Goal: Task Accomplishment & Management: Manage account settings

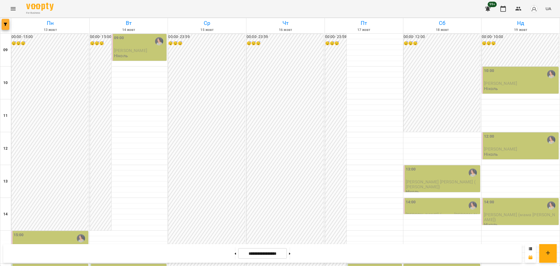
click at [4, 27] on button "button" at bounding box center [6, 24] width 8 height 11
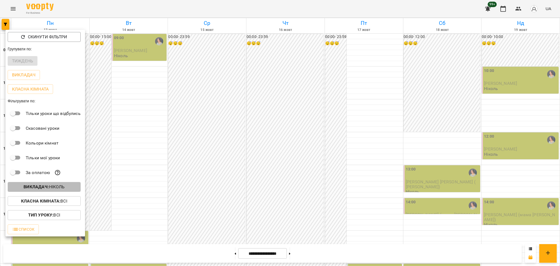
click at [54, 186] on p "Викладач : Ніколь" at bounding box center [43, 186] width 41 height 7
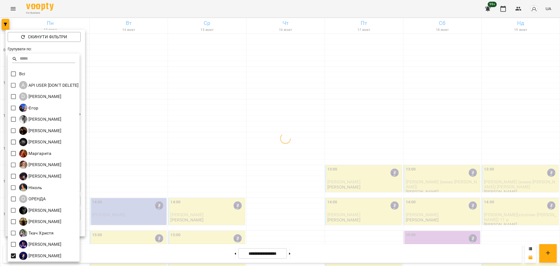
click at [168, 210] on div at bounding box center [280, 133] width 560 height 266
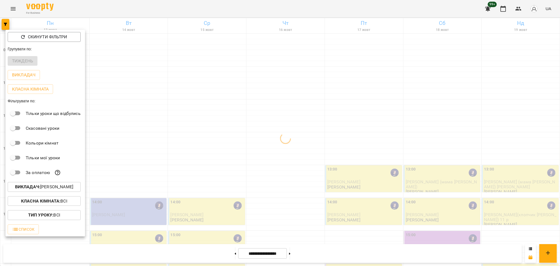
click at [169, 211] on div "Всі A API USER [DON'T DELETE] D [PERSON_NAME] [PERSON_NAME] [PERSON_NAME] [PERS…" at bounding box center [280, 133] width 560 height 266
click at [257, 146] on div at bounding box center [280, 133] width 560 height 266
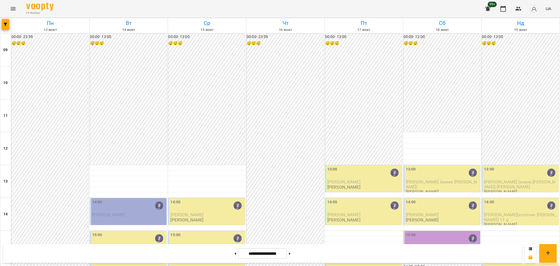
scroll to position [36, 0]
drag, startPoint x: 519, startPoint y: 13, endPoint x: 473, endPoint y: 56, distance: 63.4
click at [494, 36] on div "For Business 99+ UA Пн 13 жовт Вт 14 жовт Ср 15 жовт Чт 16 жовт Пт 17 жовт Сб 1…" at bounding box center [280, 242] width 560 height 484
click at [130, 245] on div "[PERSON_NAME]" at bounding box center [129, 247] width 74 height 5
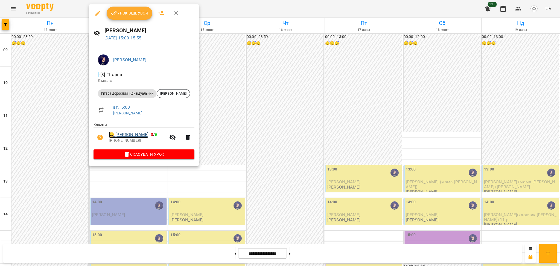
click at [132, 132] on link "😀 Тетяна Ющук" at bounding box center [129, 134] width 40 height 7
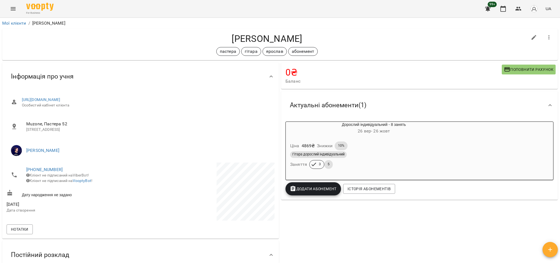
drag, startPoint x: 422, startPoint y: 107, endPoint x: 450, endPoint y: 208, distance: 104.2
click at [462, 211] on div "0 ₴ Баланс Поповнити рахунок 4869 ₴ Разові Відвідування 0 ₴ Гітара дорослий інд…" at bounding box center [419, 214] width 279 height 306
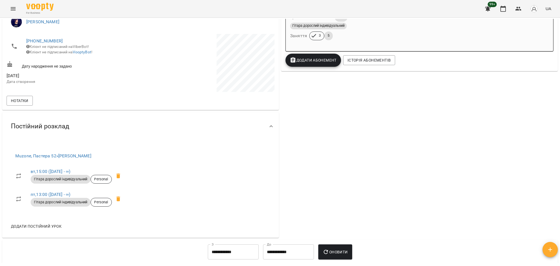
scroll to position [109, 0]
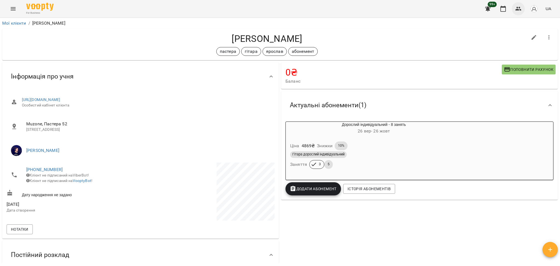
click at [523, 9] on button "button" at bounding box center [518, 8] width 13 height 13
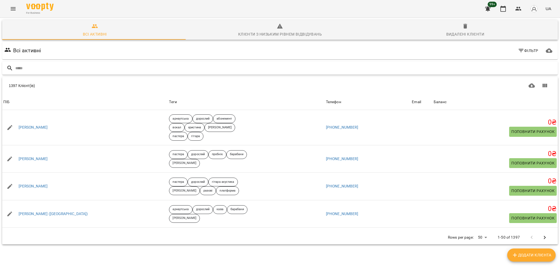
click at [196, 70] on input "text" at bounding box center [285, 68] width 540 height 9
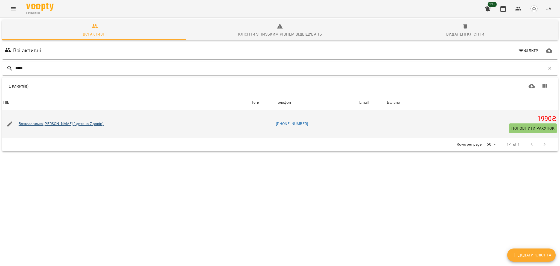
type input "*****"
click at [69, 125] on link "Вяжеловська [PERSON_NAME] ( дитина 7 років)" at bounding box center [61, 123] width 85 height 5
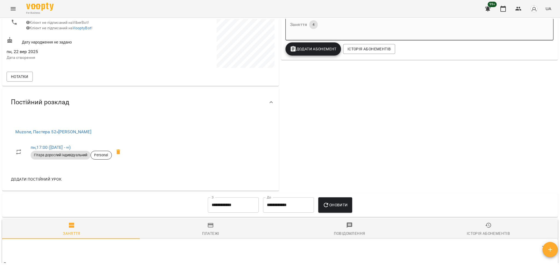
scroll to position [146, 0]
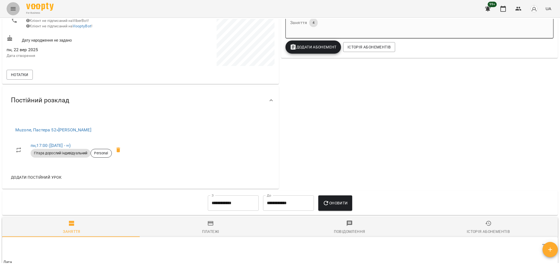
click at [10, 5] on icon "Menu" at bounding box center [13, 8] width 7 height 7
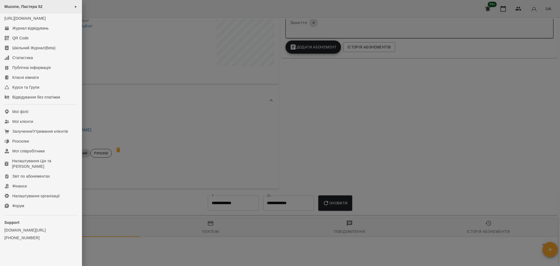
click at [42, 4] on div "Muzone, Пастера 52 ►" at bounding box center [41, 6] width 82 height 13
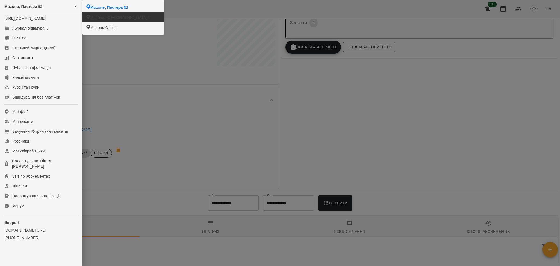
click at [106, 17] on span "Muzone, Велика Арнаутська 5" at bounding box center [120, 17] width 60 height 5
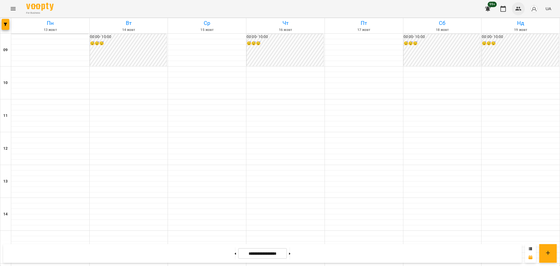
click at [518, 7] on icon "button" at bounding box center [518, 8] width 7 height 7
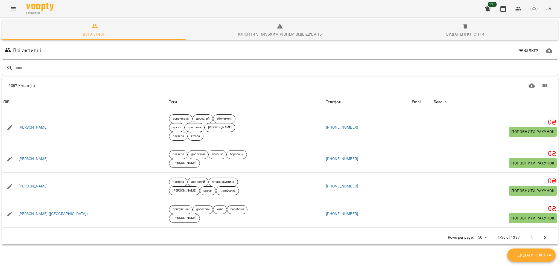
click at [277, 59] on div "Всі активні Фільтр" at bounding box center [279, 51] width 557 height 20
click at [272, 64] on input "text" at bounding box center [285, 68] width 540 height 9
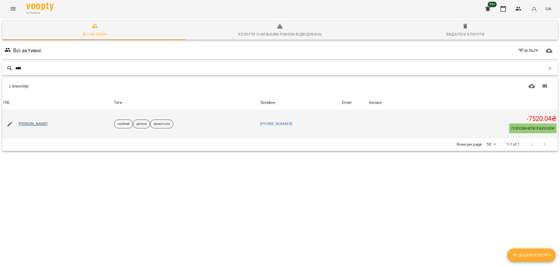
type input "****"
click at [42, 123] on link "Олександр Вірт" at bounding box center [33, 123] width 29 height 5
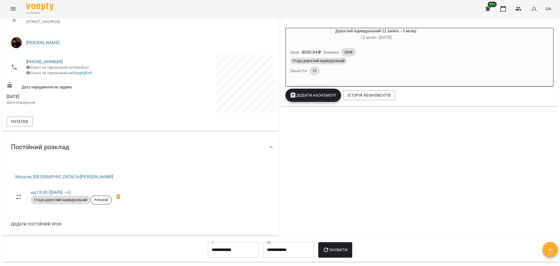
scroll to position [109, 0]
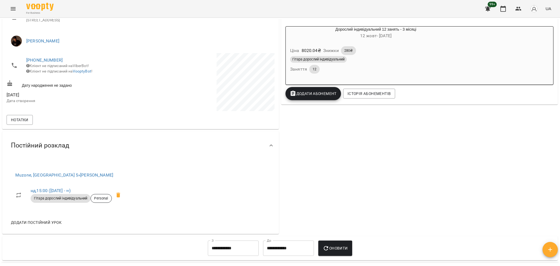
click at [11, 8] on icon "Menu" at bounding box center [13, 8] width 7 height 7
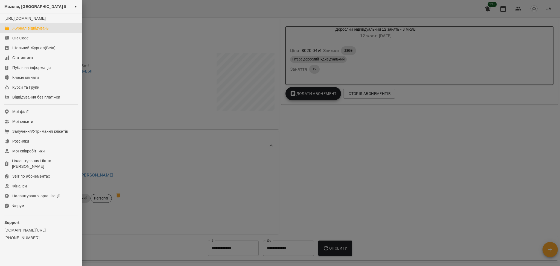
click at [33, 31] on div "Журнал відвідувань" at bounding box center [30, 27] width 36 height 5
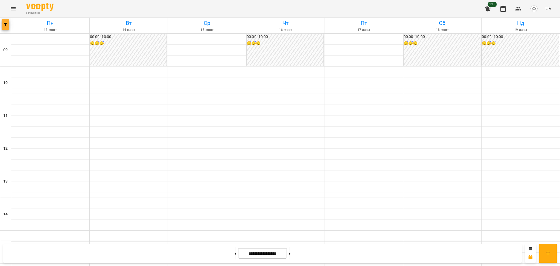
click at [5, 21] on button "button" at bounding box center [6, 24] width 8 height 11
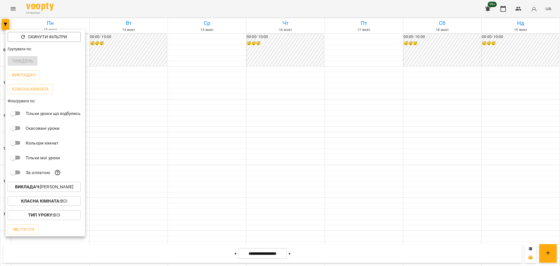
click at [53, 185] on p "Викладач : Михайло" at bounding box center [44, 186] width 58 height 7
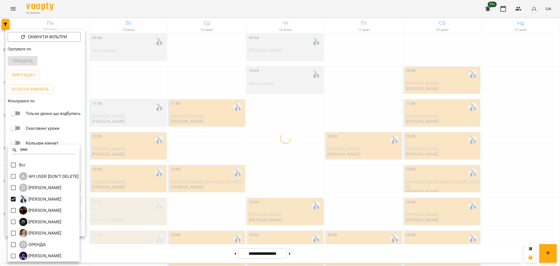
click at [390, 189] on div at bounding box center [280, 133] width 560 height 266
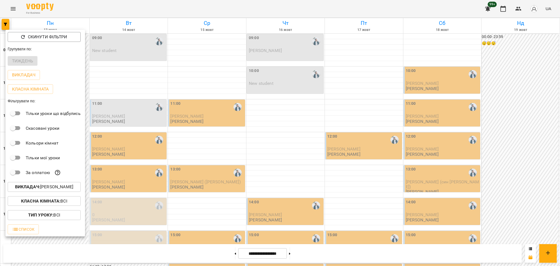
click at [520, 169] on div at bounding box center [280, 133] width 560 height 266
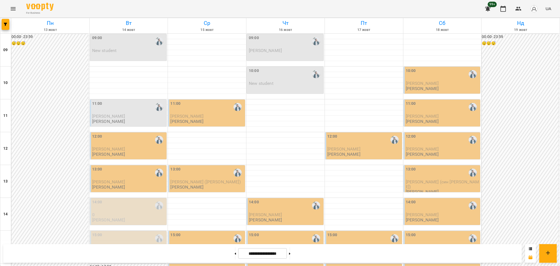
scroll to position [182, 0]
click at [4, 23] on span "button" at bounding box center [6, 24] width 8 height 3
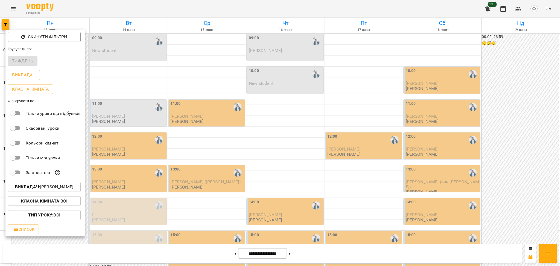
click at [55, 190] on p "Викладач : Євген" at bounding box center [44, 186] width 58 height 7
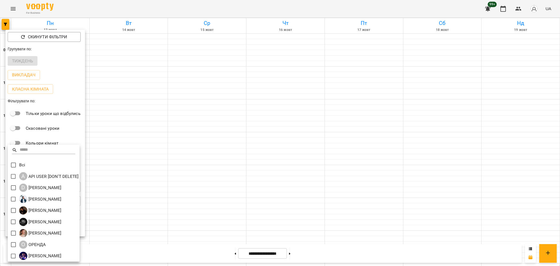
click at [525, 13] on div at bounding box center [280, 133] width 560 height 266
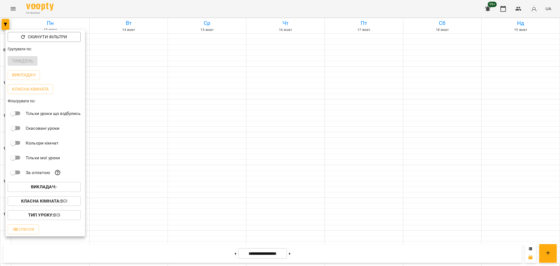
click at [518, 7] on div "Всі A API USER [DON'T DELETE] D Daria Krasnonos Євген Антон Козаченко Євгеній М…" at bounding box center [280, 133] width 560 height 266
click at [518, 7] on div at bounding box center [280, 133] width 560 height 266
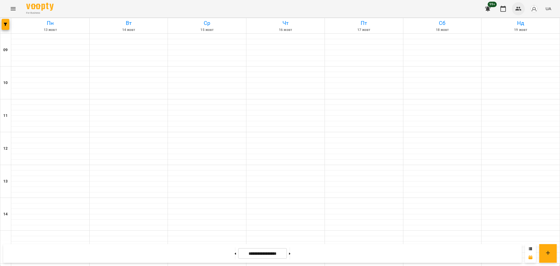
click at [516, 7] on div "Скинути фільтри Групувати по: Тиждень Викладач Класна кімната Фільтрувати по: Т…" at bounding box center [280, 133] width 560 height 266
click at [517, 8] on icon "button" at bounding box center [518, 8] width 7 height 7
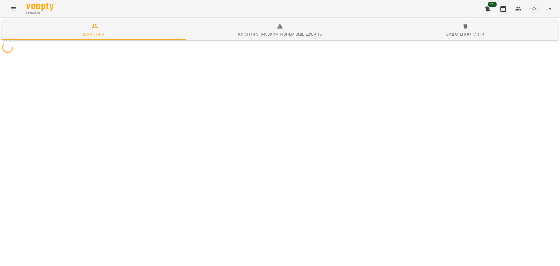
click at [540, 3] on div "99+ UA" at bounding box center [517, 9] width 72 height 14
click at [532, 8] on img "button" at bounding box center [534, 9] width 8 height 8
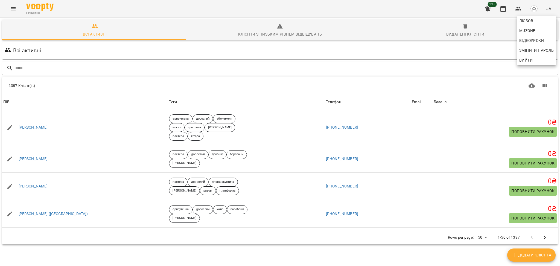
click at [531, 61] on span "Вийти" at bounding box center [525, 60] width 13 height 7
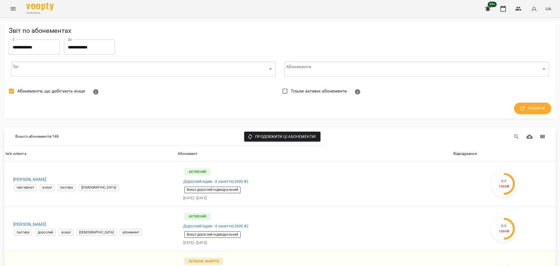
click at [13, 7] on icon "Menu" at bounding box center [13, 8] width 7 height 7
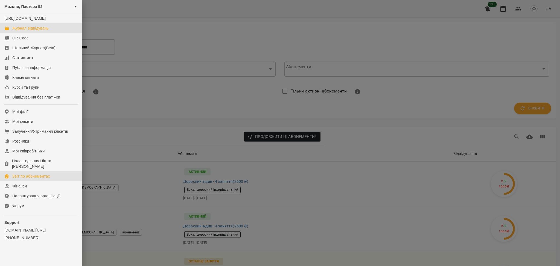
click at [20, 31] on div "Журнал відвідувань" at bounding box center [30, 27] width 36 height 5
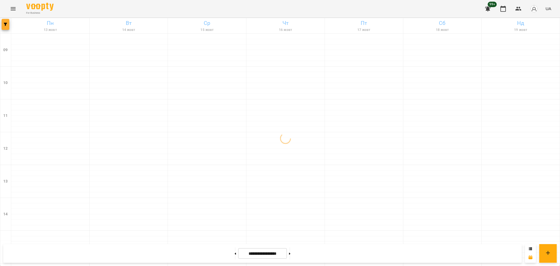
click at [6, 23] on icon "button" at bounding box center [5, 24] width 3 height 3
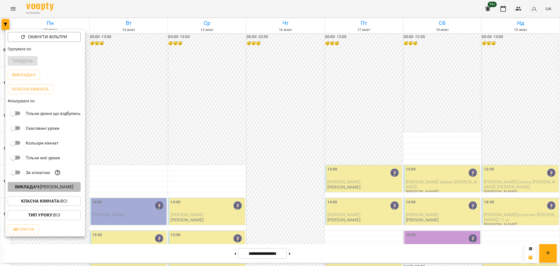
click at [58, 184] on button "Викладач : [PERSON_NAME]" at bounding box center [44, 187] width 73 height 10
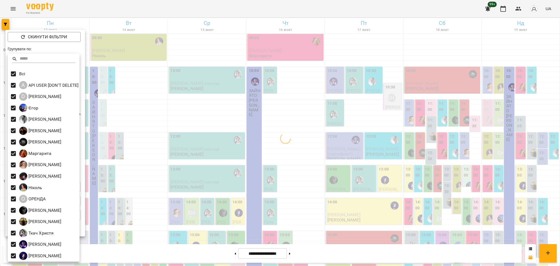
click at [131, 148] on div at bounding box center [280, 133] width 560 height 266
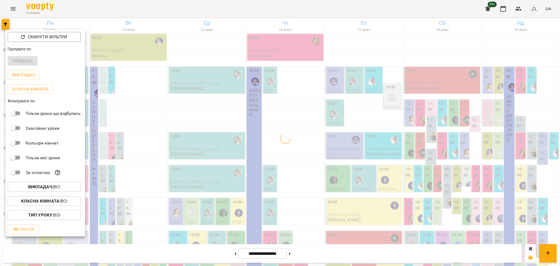
click at [47, 185] on p "Викладач : Всі" at bounding box center [44, 186] width 32 height 7
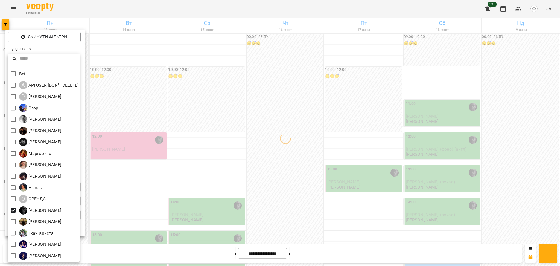
drag, startPoint x: 136, startPoint y: 207, endPoint x: 138, endPoint y: 207, distance: 2.8
click at [138, 207] on div at bounding box center [280, 133] width 560 height 266
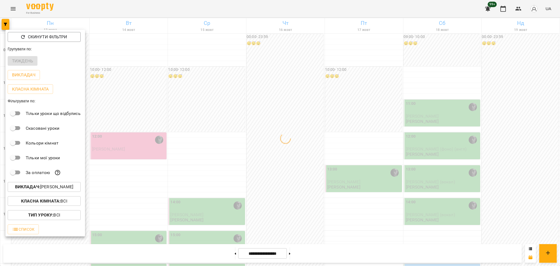
click at [126, 180] on div at bounding box center [280, 133] width 560 height 266
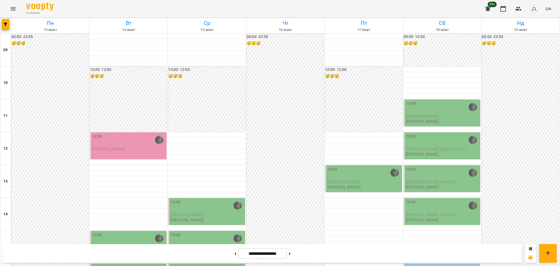
scroll to position [73, 0]
click at [519, 6] on icon "button" at bounding box center [518, 8] width 7 height 7
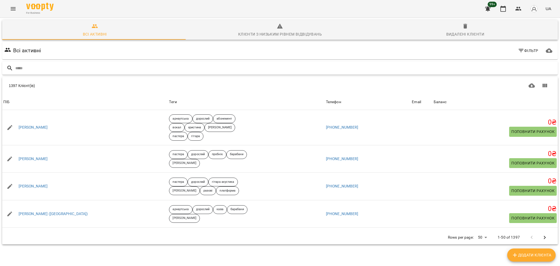
click at [216, 66] on input "text" at bounding box center [285, 68] width 540 height 9
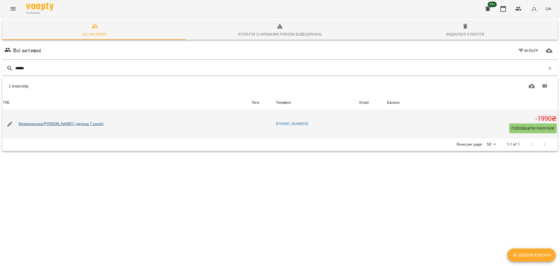
type input "******"
click at [39, 124] on link "Вяжеловська [PERSON_NAME] ( дитина 7 років)" at bounding box center [61, 123] width 85 height 5
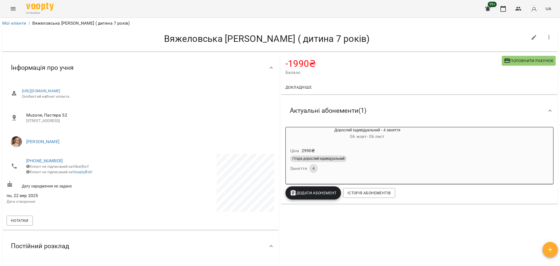
click at [16, 7] on button "Menu" at bounding box center [13, 8] width 13 height 13
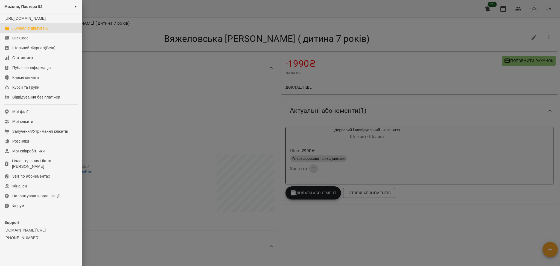
click at [55, 33] on link "Журнал відвідувань" at bounding box center [41, 28] width 82 height 10
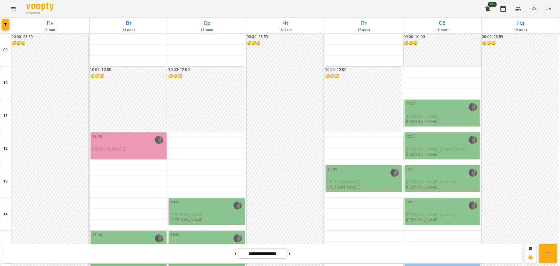
scroll to position [73, 0]
click at [5, 19] on button "button" at bounding box center [6, 24] width 8 height 11
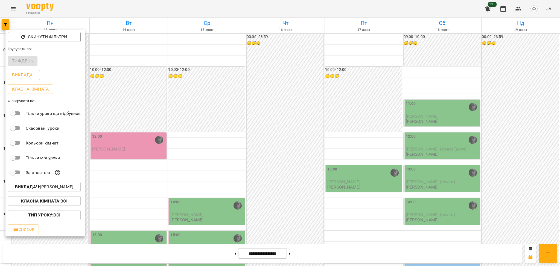
click at [64, 188] on span "Викладач : Олег" at bounding box center [44, 186] width 64 height 7
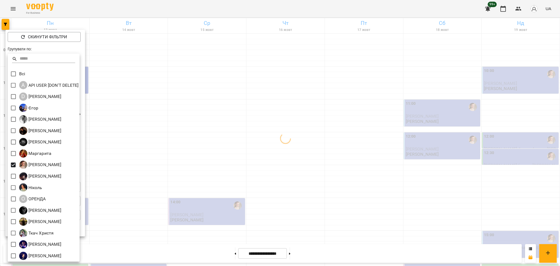
click at [113, 186] on div at bounding box center [280, 133] width 560 height 266
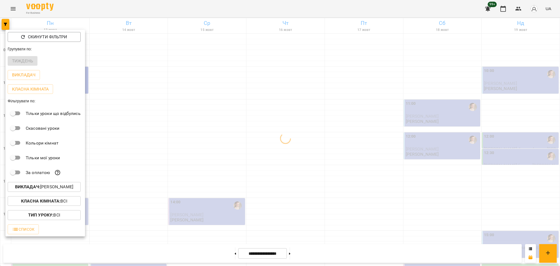
click at [133, 210] on div at bounding box center [280, 133] width 560 height 266
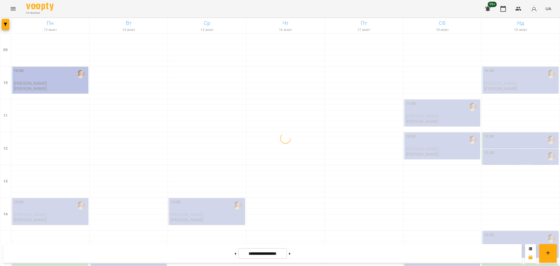
scroll to position [146, 0]
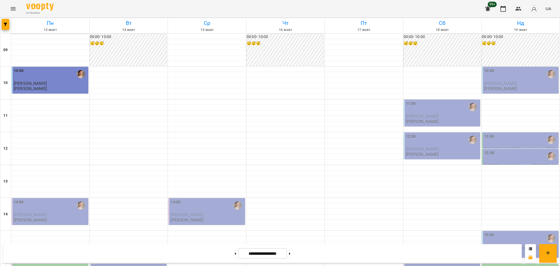
click at [33, 264] on div "16:00" at bounding box center [51, 270] width 74 height 13
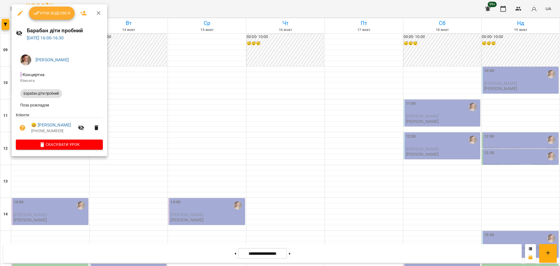
click at [178, 40] on div at bounding box center [280, 133] width 560 height 266
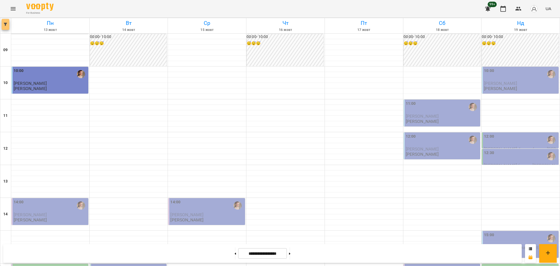
click at [3, 24] on span "button" at bounding box center [6, 24] width 8 height 3
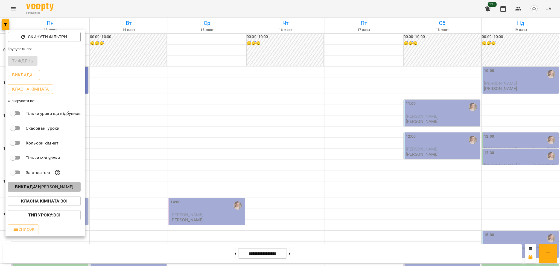
click at [59, 188] on p "Викладач : Михайло" at bounding box center [44, 186] width 58 height 7
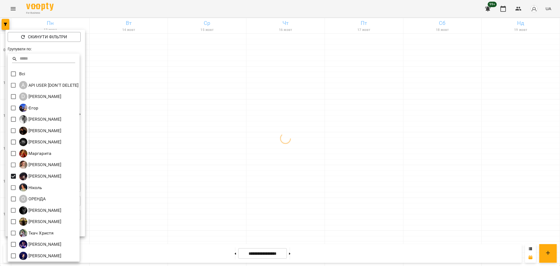
click at [285, 218] on div at bounding box center [280, 133] width 560 height 266
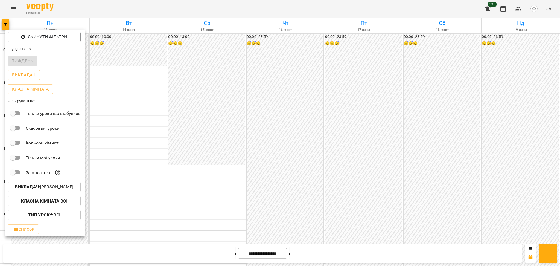
click at [192, 216] on div at bounding box center [280, 133] width 560 height 266
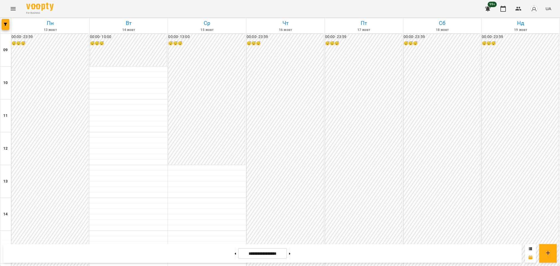
scroll to position [182, 0]
click at [4, 27] on button "button" at bounding box center [6, 24] width 8 height 11
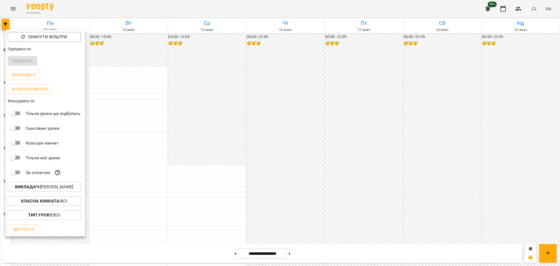
click at [66, 189] on p "Викладач : Непомняща Марія" at bounding box center [44, 186] width 58 height 7
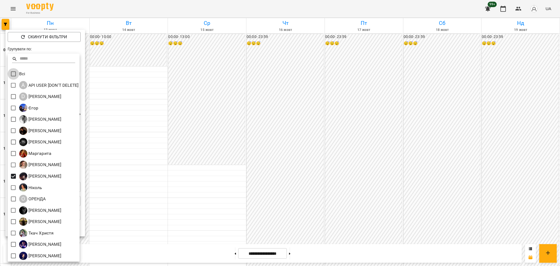
click at [119, 166] on div at bounding box center [280, 133] width 560 height 266
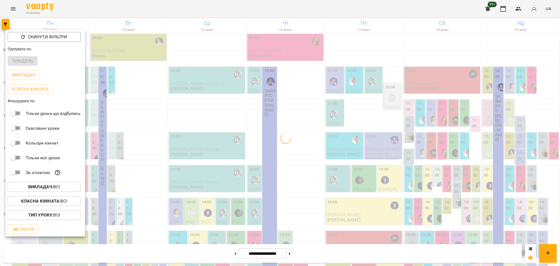
click at [41, 202] on b "Класна кімната :" at bounding box center [40, 200] width 39 height 5
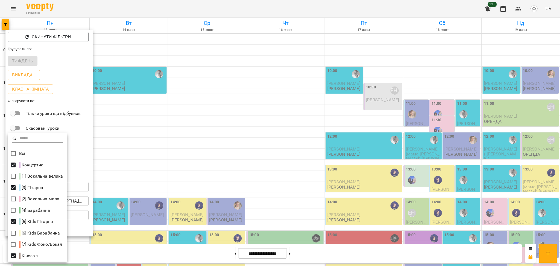
click at [198, 209] on div at bounding box center [280, 133] width 560 height 266
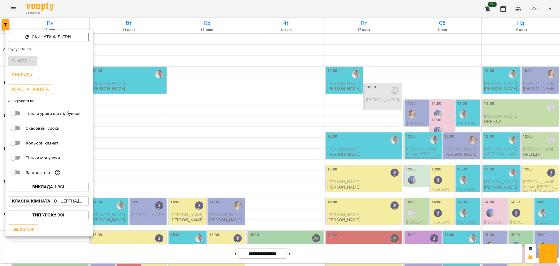
click at [169, 219] on div at bounding box center [280, 133] width 560 height 266
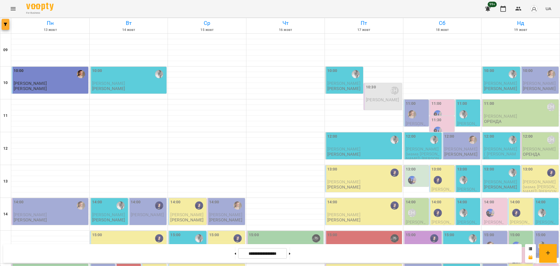
click at [7, 22] on button "button" at bounding box center [6, 24] width 8 height 11
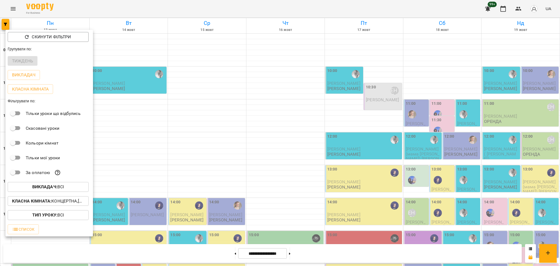
click at [68, 189] on span "Викладач : Всі" at bounding box center [48, 186] width 72 height 7
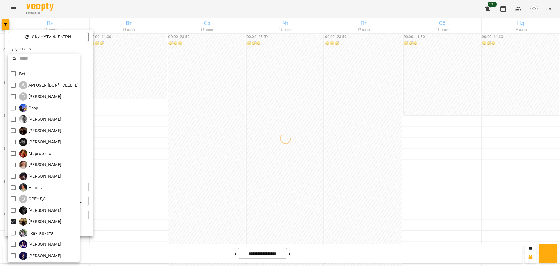
click at [189, 196] on div at bounding box center [280, 133] width 560 height 266
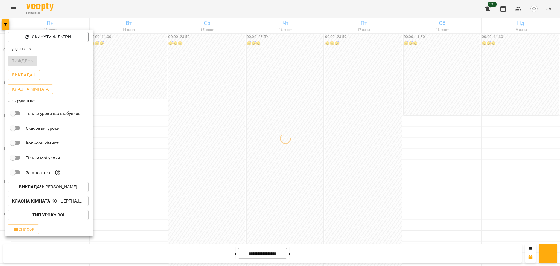
click at [55, 202] on p "Класна кімната : Концертна,[3] Гітарна,[5] Kids Гітарна,Кінозал" at bounding box center [48, 201] width 72 height 7
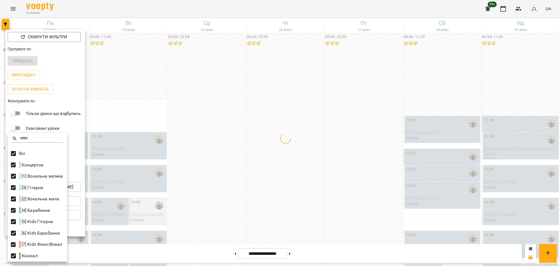
click at [279, 157] on div at bounding box center [280, 133] width 560 height 266
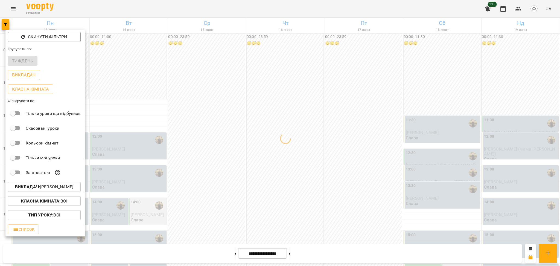
click at [244, 191] on div at bounding box center [280, 133] width 560 height 266
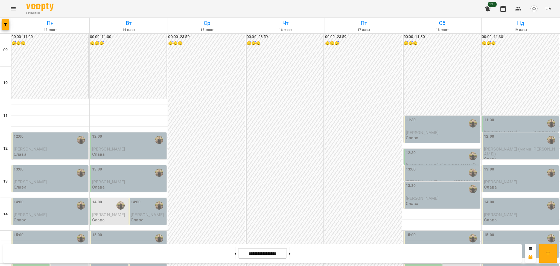
scroll to position [109, 0]
click at [2, 22] on button "button" at bounding box center [6, 24] width 8 height 11
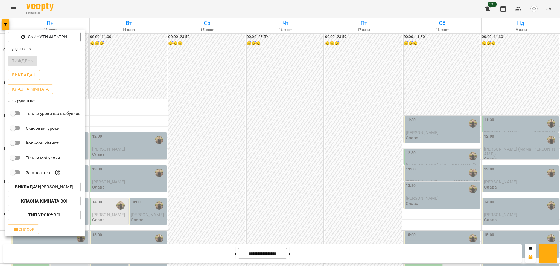
click at [63, 188] on p "Викладач : [PERSON_NAME]" at bounding box center [44, 186] width 58 height 7
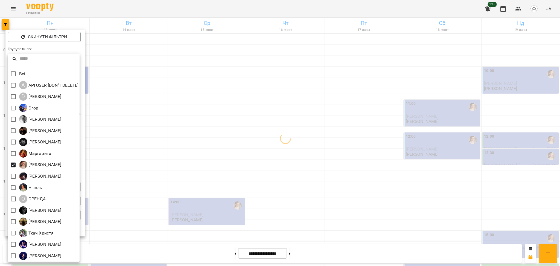
click at [162, 177] on div at bounding box center [280, 133] width 560 height 266
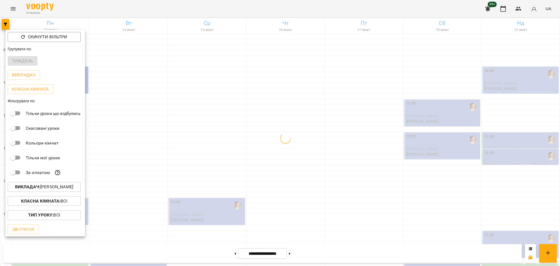
click at [60, 197] on div "Класна кімната : Всі" at bounding box center [45, 201] width 80 height 14
click at [147, 198] on div at bounding box center [280, 133] width 560 height 266
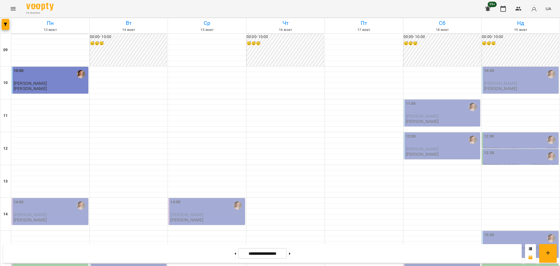
click at [54, 264] on div "16:00" at bounding box center [51, 270] width 74 height 13
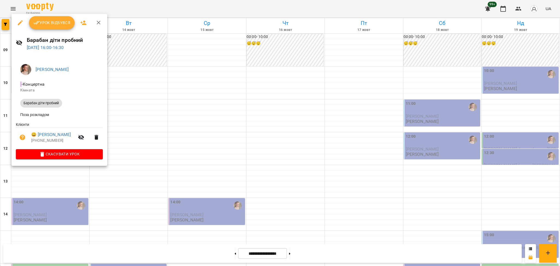
click at [130, 195] on div at bounding box center [280, 133] width 560 height 266
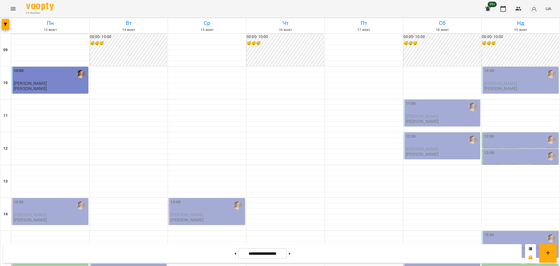
click at [38, 264] on div "16:00" at bounding box center [51, 270] width 74 height 13
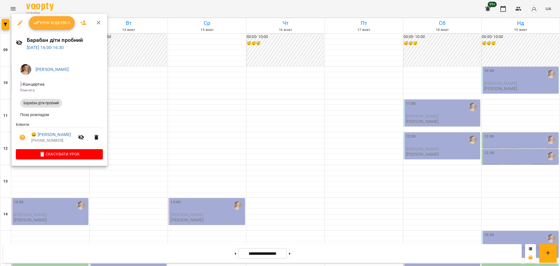
click at [61, 27] on button "Урок відбувся" at bounding box center [52, 22] width 46 height 13
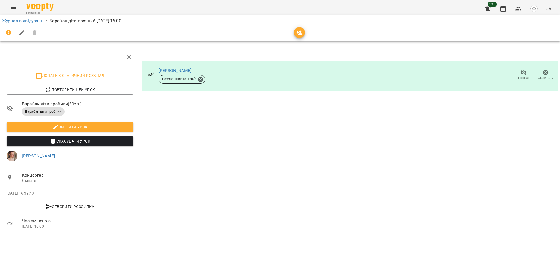
click at [517, 73] on span "Прогул" at bounding box center [523, 74] width 16 height 11
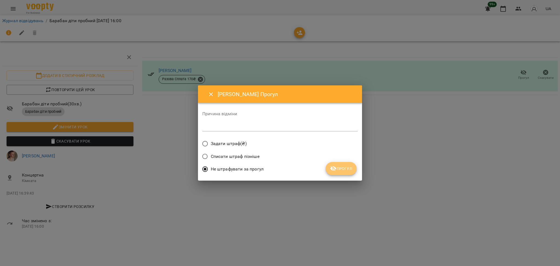
click at [351, 166] on span "Прогул" at bounding box center [341, 168] width 22 height 7
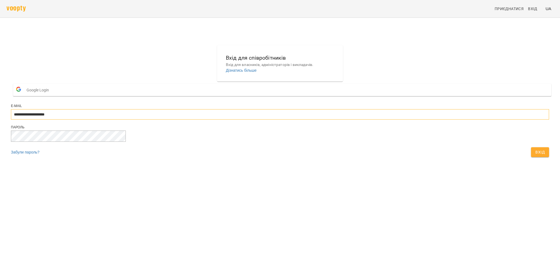
drag, startPoint x: 266, startPoint y: 125, endPoint x: 262, endPoint y: 125, distance: 3.3
click at [266, 119] on input "**********" at bounding box center [280, 114] width 538 height 10
type input "**********"
click at [535, 155] on span "Вхід" at bounding box center [539, 152] width 9 height 7
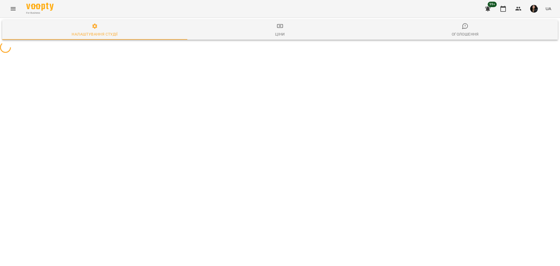
select select "**"
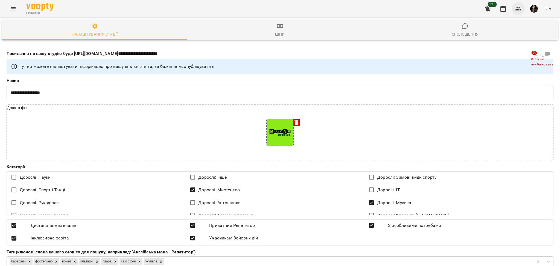
click at [516, 9] on icon "button" at bounding box center [518, 8] width 7 height 7
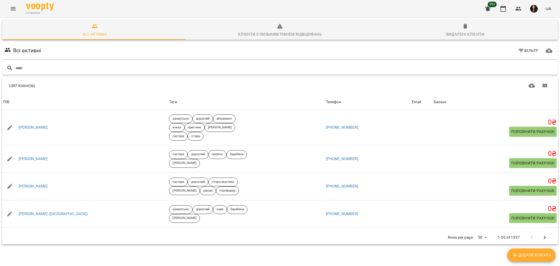
click at [237, 69] on input "text" at bounding box center [285, 68] width 540 height 9
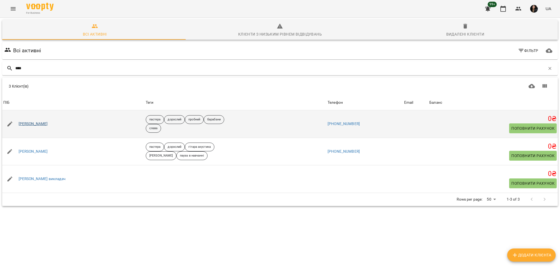
type input "****"
click at [26, 124] on link "[PERSON_NAME]" at bounding box center [33, 123] width 29 height 5
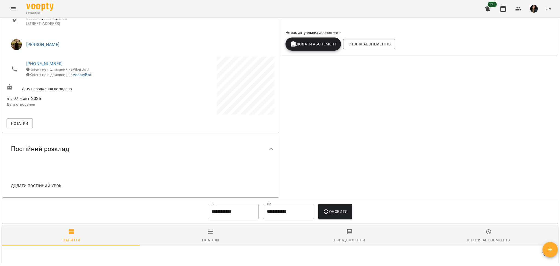
scroll to position [182, 0]
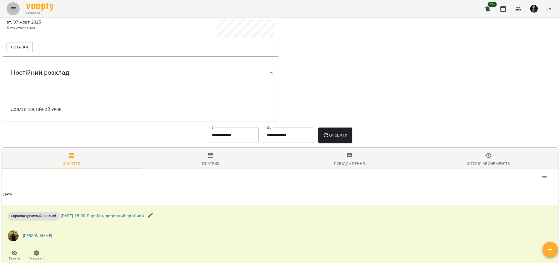
click at [12, 7] on icon "Menu" at bounding box center [13, 8] width 7 height 7
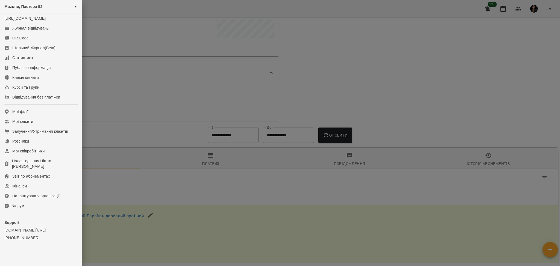
click at [501, 23] on div at bounding box center [280, 133] width 560 height 266
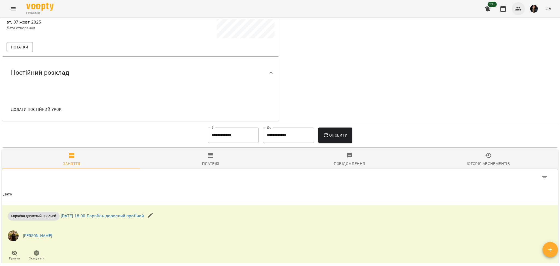
click at [512, 10] on button "button" at bounding box center [518, 8] width 13 height 13
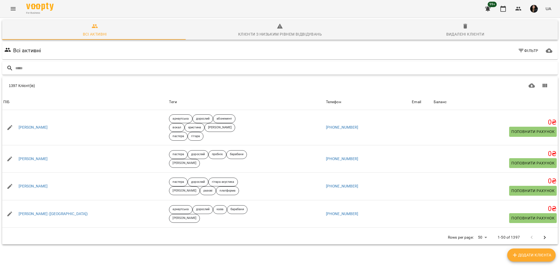
click at [190, 71] on input "text" at bounding box center [285, 68] width 540 height 9
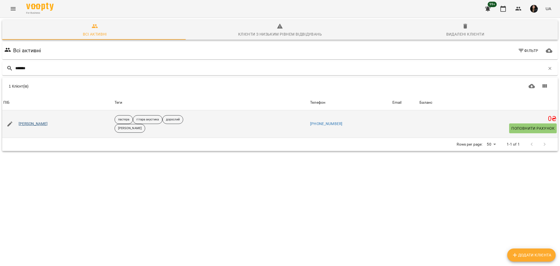
type input "******"
click at [37, 122] on link "[PERSON_NAME]" at bounding box center [33, 123] width 29 height 5
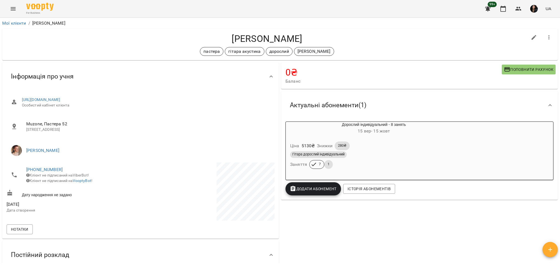
click at [394, 154] on div "Гітара дорослий індивідуальний" at bounding box center [373, 154] width 167 height 7
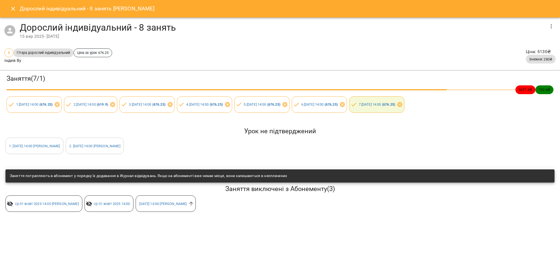
click at [45, 151] on div "1 . [DATE] 14:00 [PERSON_NAME]" at bounding box center [34, 145] width 58 height 16
click at [40, 153] on div "1 . [DATE] 14:00 [PERSON_NAME]" at bounding box center [34, 145] width 58 height 16
click at [46, 150] on div "1 . [DATE] 14:00 [PERSON_NAME]" at bounding box center [34, 145] width 58 height 16
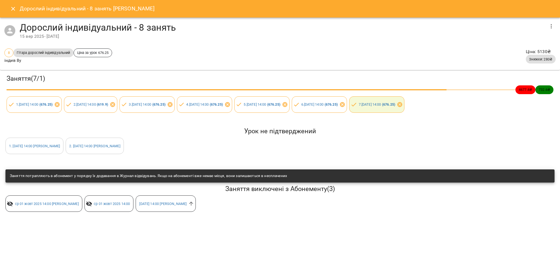
click at [46, 149] on div "1 . [DATE] 14:00 [PERSON_NAME]" at bounding box center [34, 145] width 58 height 16
click at [17, 13] on button "Close" at bounding box center [13, 8] width 13 height 13
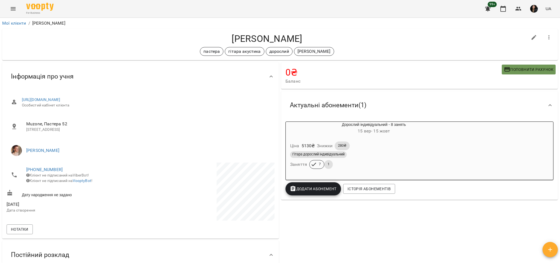
click at [504, 69] on icon "button" at bounding box center [507, 69] width 7 height 7
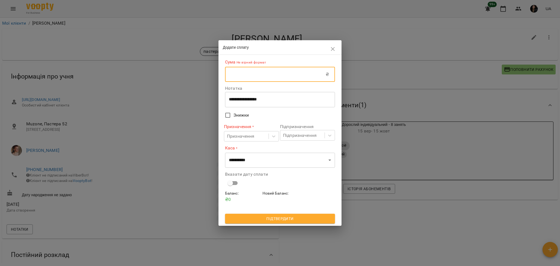
click at [234, 70] on input "text" at bounding box center [275, 74] width 101 height 15
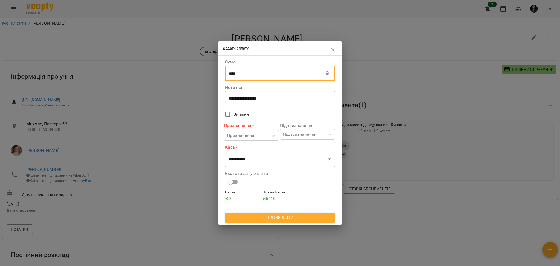
type input "****"
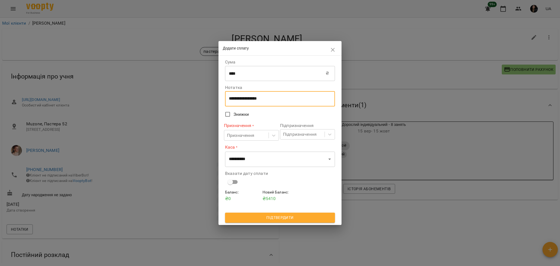
drag, startPoint x: 292, startPoint y: 97, endPoint x: 187, endPoint y: 95, distance: 105.5
click at [195, 95] on div "**********" at bounding box center [280, 133] width 560 height 266
type textarea "****"
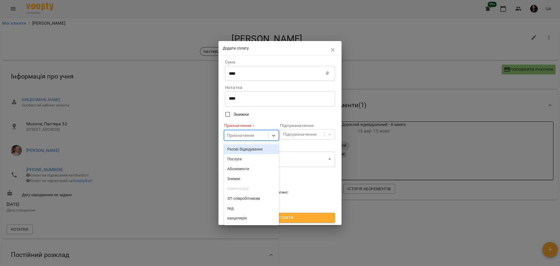
click at [231, 139] on div "Призначення" at bounding box center [241, 135] width 28 height 7
click at [236, 152] on div "Разові Відвідування" at bounding box center [251, 149] width 55 height 10
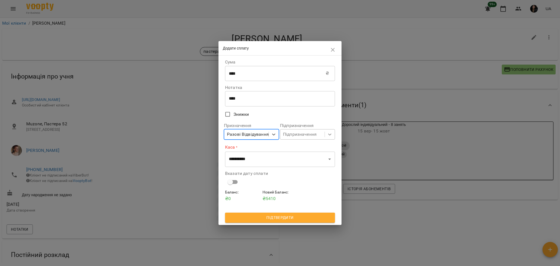
click at [324, 135] on div "Підпризначення" at bounding box center [307, 134] width 55 height 11
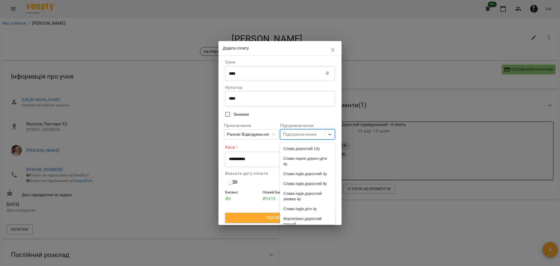
scroll to position [1459, 0]
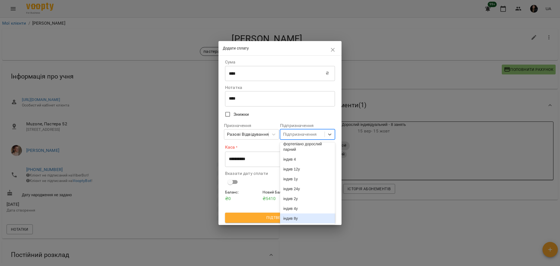
click at [305, 219] on div "індив 8у" at bounding box center [307, 218] width 55 height 10
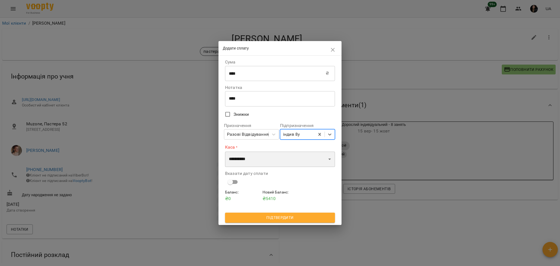
click at [264, 163] on select "**********" at bounding box center [280, 158] width 110 height 15
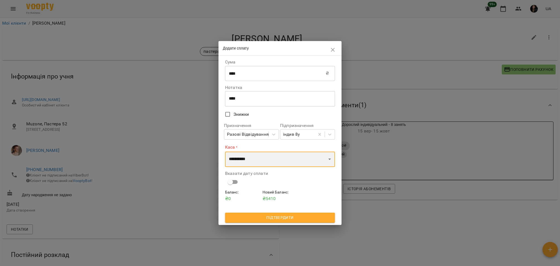
select select "****"
click at [225, 151] on select "**********" at bounding box center [280, 158] width 110 height 15
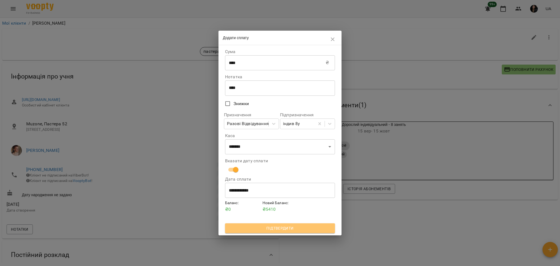
click at [273, 227] on span "Підтвердити" at bounding box center [279, 228] width 101 height 7
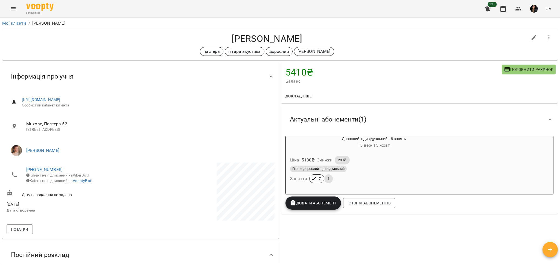
drag, startPoint x: 220, startPoint y: 35, endPoint x: 299, endPoint y: 37, distance: 79.3
click at [316, 40] on h4 "[PERSON_NAME]" at bounding box center [267, 38] width 521 height 11
copy h4 "[PERSON_NAME]"
click at [214, 34] on h4 "[PERSON_NAME]" at bounding box center [267, 38] width 521 height 11
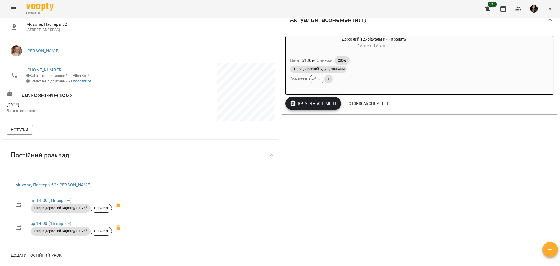
scroll to position [109, 0]
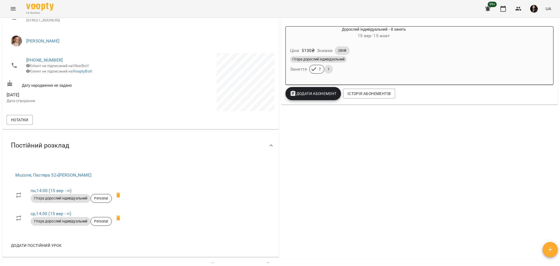
click at [391, 65] on div "Гітара дорослий індивідуальний Заняття 7 1" at bounding box center [374, 65] width 170 height 20
click at [314, 99] on body "For Business 99+ UA Мої клієнти / Павлов Олексій Павлов Олексій пастера гітара …" at bounding box center [280, 141] width 560 height 283
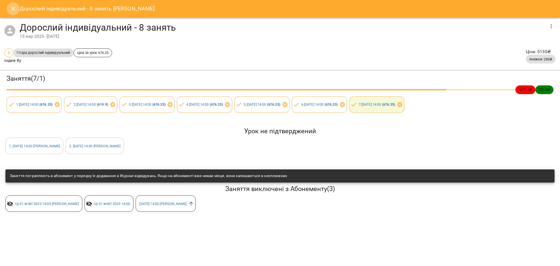
click at [13, 9] on icon "Close" at bounding box center [13, 9] width 4 height 4
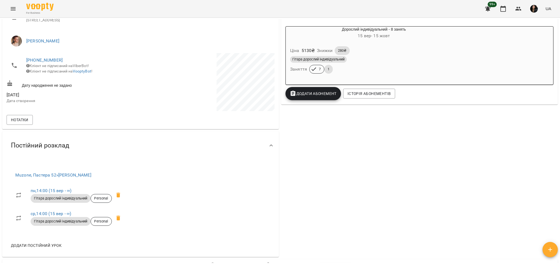
click at [305, 96] on span "Додати Абонемент" at bounding box center [313, 93] width 47 height 7
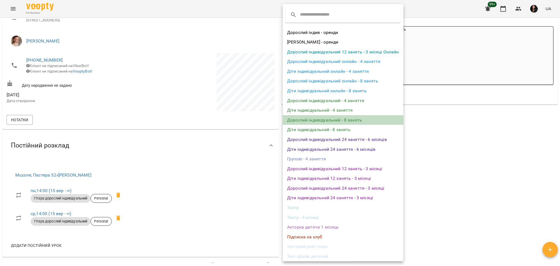
click at [358, 121] on li "Дорослий індивідуальний - 8 занять" at bounding box center [343, 120] width 120 height 10
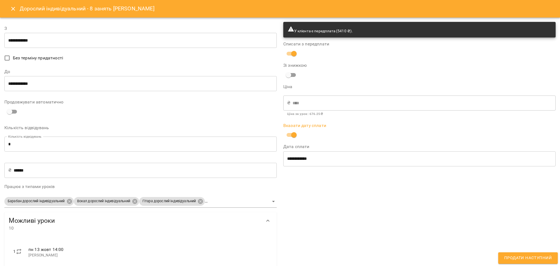
click at [21, 38] on input "**********" at bounding box center [140, 40] width 272 height 15
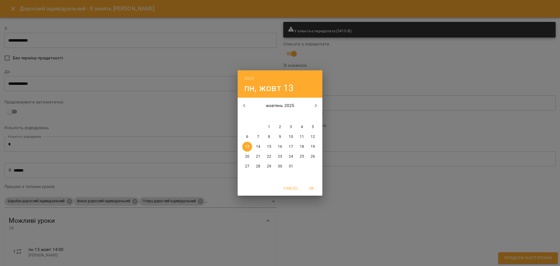
click at [273, 148] on span "15" at bounding box center [269, 146] width 10 height 5
type input "**********"
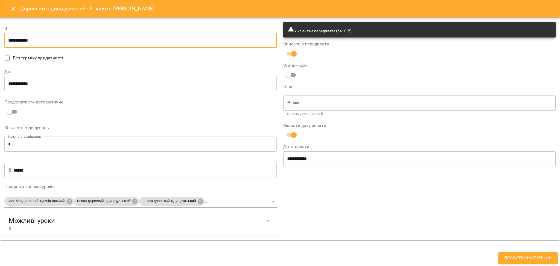
click at [21, 83] on input "**********" at bounding box center [140, 83] width 272 height 15
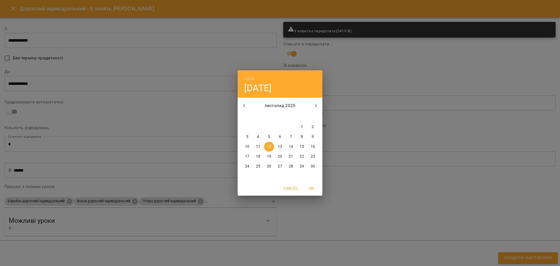
click at [304, 146] on span "15" at bounding box center [302, 146] width 10 height 5
type input "**********"
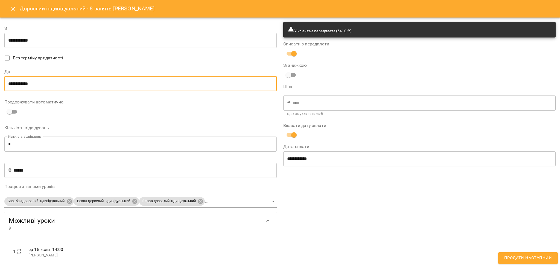
click at [537, 258] on span "Продати наступний" at bounding box center [528, 257] width 48 height 7
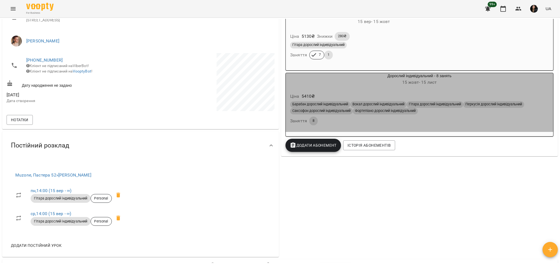
click at [417, 126] on div "Барабан дорослий індивідуальний Вокал дорослий індивідуальний Гітара дорослий і…" at bounding box center [419, 113] width 261 height 26
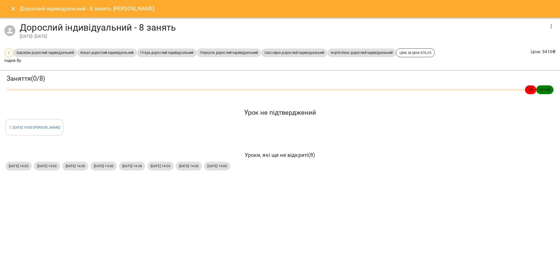
drag, startPoint x: 9, startPoint y: 116, endPoint x: 310, endPoint y: 173, distance: 305.8
click at [310, 173] on div "Заняття ( 0 / 8 ) 0 ₴ 5410 ₴ Урок не підтверджений 1 . ср 15 жовт 2025 14:00 Ми…" at bounding box center [280, 123] width 564 height 110
drag, startPoint x: 309, startPoint y: 171, endPoint x: 237, endPoint y: 200, distance: 77.9
click at [237, 200] on div "Дорослий індивідуальний - 8 занять Павлов Олексій Дорослий індивідуальний - 8 з…" at bounding box center [280, 133] width 560 height 266
drag, startPoint x: 11, startPoint y: 119, endPoint x: 309, endPoint y: 175, distance: 303.6
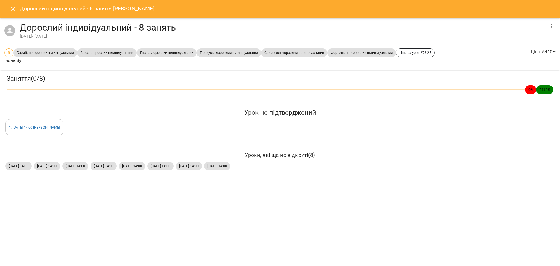
click at [309, 175] on div "Заняття ( 0 / 8 ) 0 ₴ 5410 ₴ Урок не підтверджений 1 . ср 15 жовт 2025 14:00 Ми…" at bounding box center [280, 123] width 564 height 110
copy div "1 . ср 15 жовт 2025 14:00 Михайло Уроки, які ще не відкриті ( 8 ) пн, 20 жовт 2…"
click at [13, 4] on button "Close" at bounding box center [13, 8] width 13 height 13
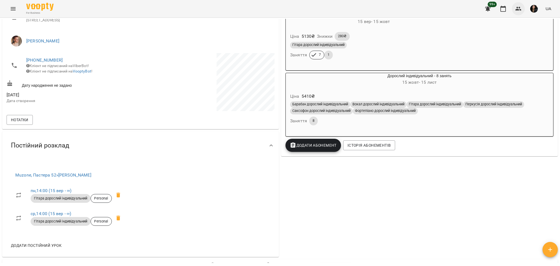
click at [515, 6] on icon "button" at bounding box center [518, 8] width 7 height 7
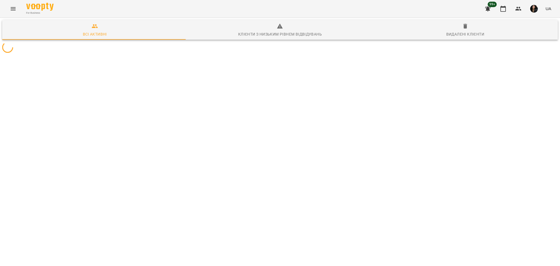
click at [149, 54] on div at bounding box center [279, 47] width 557 height 13
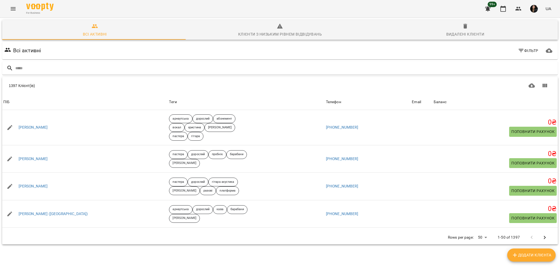
click at [156, 80] on div "1397 Клієнт(ів)" at bounding box center [279, 85] width 555 height 17
click at [162, 75] on div at bounding box center [279, 68] width 557 height 16
click at [169, 66] on input "text" at bounding box center [285, 68] width 540 height 9
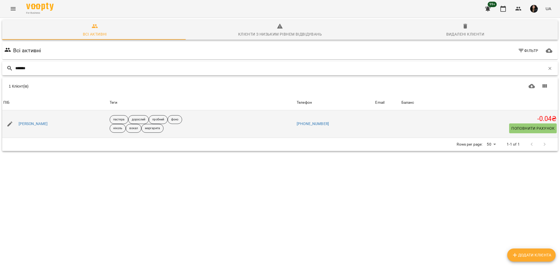
type input "*******"
click at [30, 120] on div "Солодій Георгій" at bounding box center [32, 124] width 31 height 8
click at [39, 124] on link "Солодій Георгій" at bounding box center [33, 123] width 29 height 5
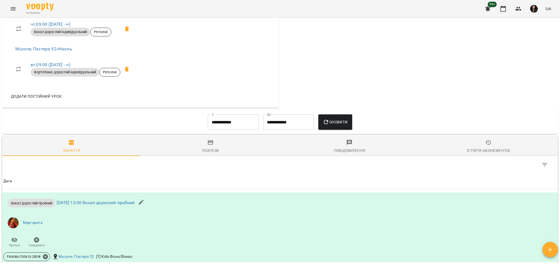
scroll to position [291, 0]
click at [15, 14] on button "Menu" at bounding box center [13, 8] width 13 height 13
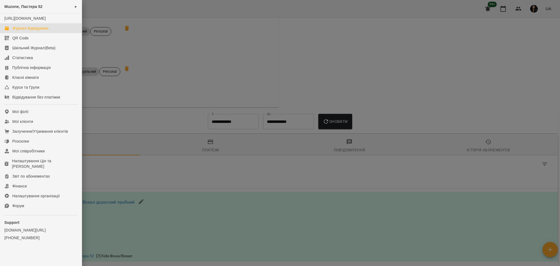
click at [27, 31] on div "Журнал відвідувань" at bounding box center [30, 27] width 36 height 5
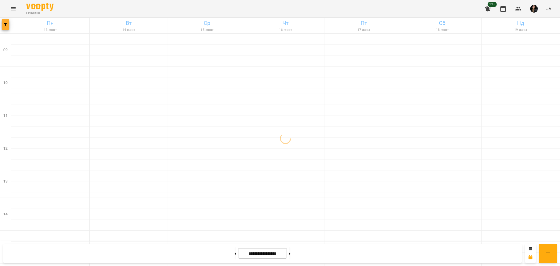
click at [4, 25] on icon "button" at bounding box center [5, 24] width 3 height 3
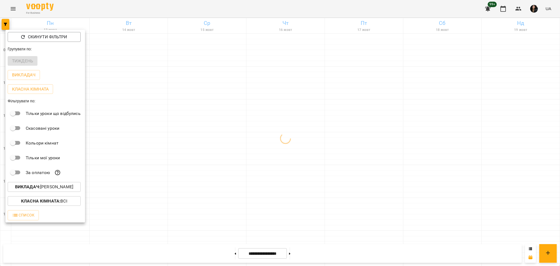
click at [60, 188] on p "Викладач : Непомняща Марія" at bounding box center [44, 186] width 58 height 7
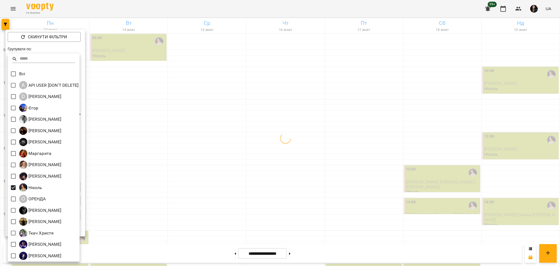
click at [158, 184] on div at bounding box center [280, 133] width 560 height 266
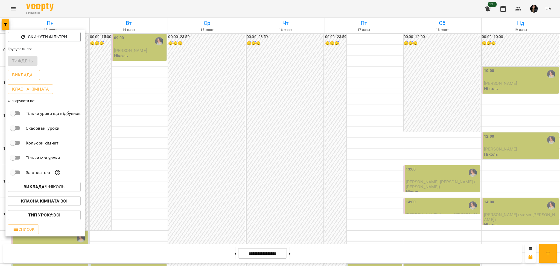
click at [208, 124] on div at bounding box center [280, 133] width 560 height 266
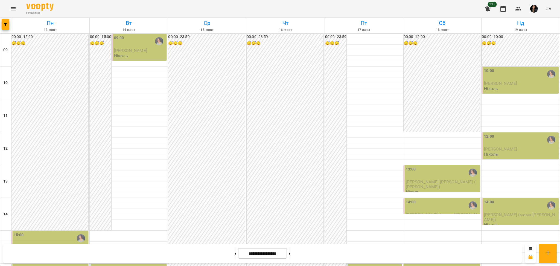
click at [138, 57] on div "09:00 Солодій Георгій Ніколь" at bounding box center [140, 46] width 52 height 23
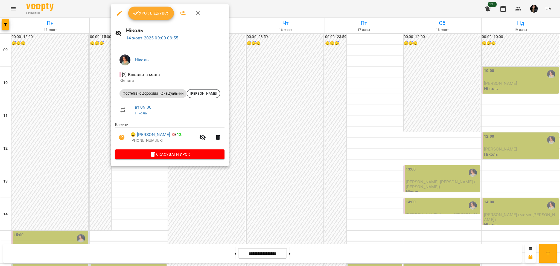
click at [118, 13] on icon "button" at bounding box center [119, 13] width 7 height 7
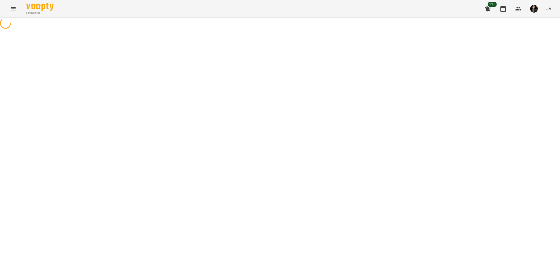
select select "**********"
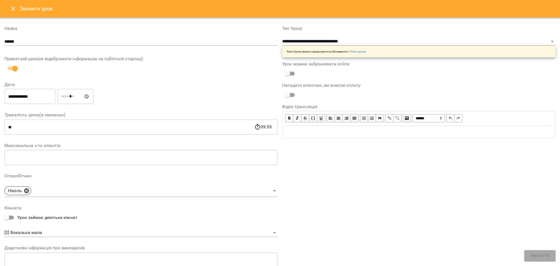
click at [67, 99] on input "*****" at bounding box center [75, 96] width 36 height 15
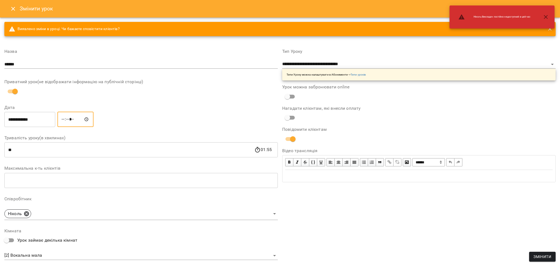
type input "*****"
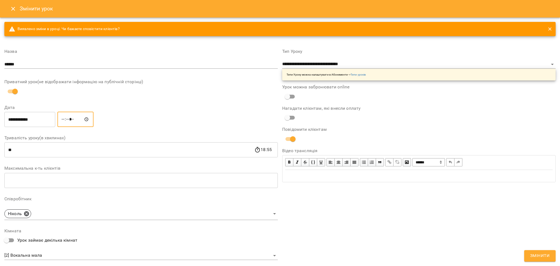
drag, startPoint x: 380, startPoint y: 221, endPoint x: 434, endPoint y: 232, distance: 54.7
click at [383, 221] on div "**********" at bounding box center [419, 191] width 278 height 296
drag, startPoint x: 540, startPoint y: 253, endPoint x: 451, endPoint y: 233, distance: 90.9
click at [451, 233] on form "**********" at bounding box center [279, 185] width 551 height 330
click at [393, 211] on div "**********" at bounding box center [419, 191] width 278 height 296
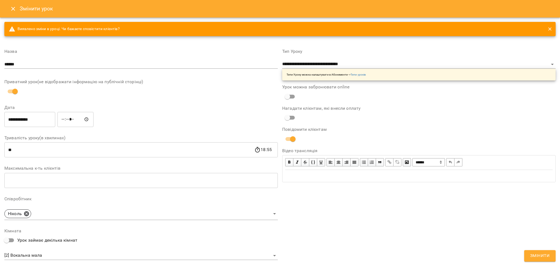
click at [539, 255] on span "Змінити" at bounding box center [539, 255] width 19 height 7
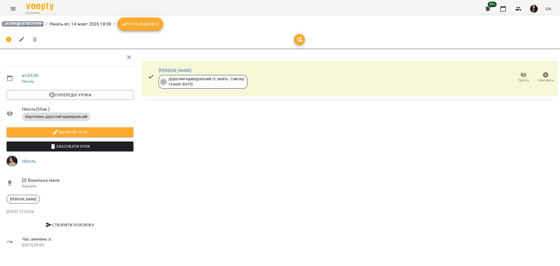
click at [25, 23] on link "Журнал відвідувань" at bounding box center [22, 23] width 41 height 5
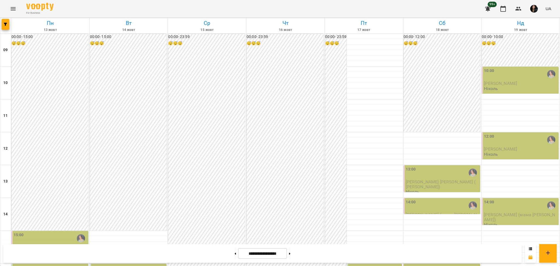
scroll to position [219, 0]
click at [5, 28] on button "button" at bounding box center [6, 24] width 8 height 11
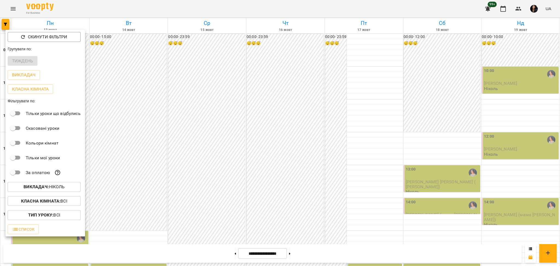
click at [55, 192] on button "Викладач : Ніколь" at bounding box center [44, 187] width 73 height 10
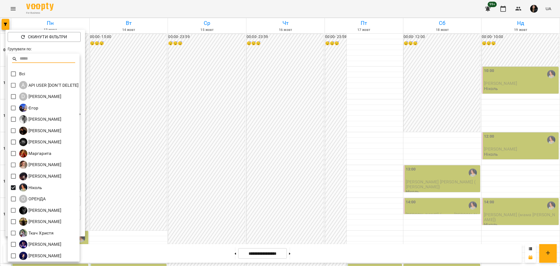
click at [212, 128] on div at bounding box center [280, 133] width 560 height 266
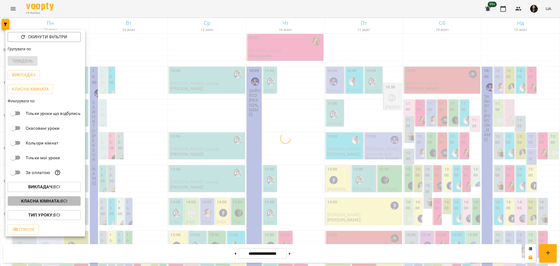
click at [57, 202] on b "Класна кімната :" at bounding box center [40, 200] width 39 height 5
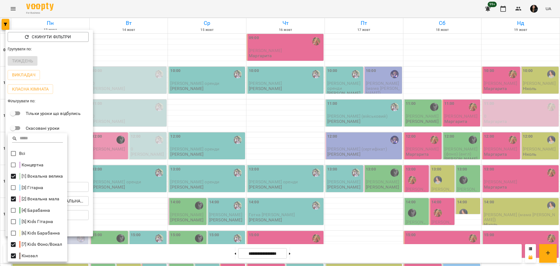
drag, startPoint x: 157, startPoint y: 216, endPoint x: 119, endPoint y: 208, distance: 39.7
click at [158, 216] on div at bounding box center [280, 133] width 560 height 266
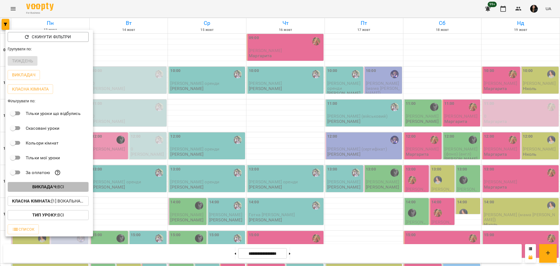
click at [67, 190] on span "Викладач : Всі" at bounding box center [48, 186] width 72 height 7
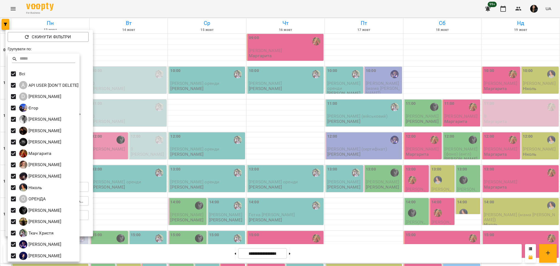
click at [304, 185] on div at bounding box center [280, 133] width 560 height 266
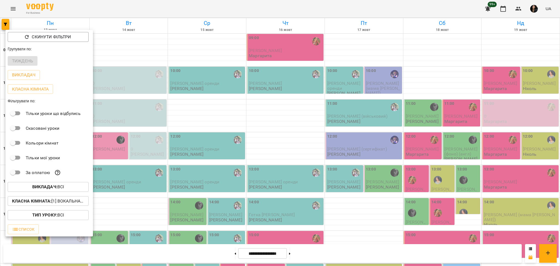
click at [257, 201] on div at bounding box center [280, 133] width 560 height 266
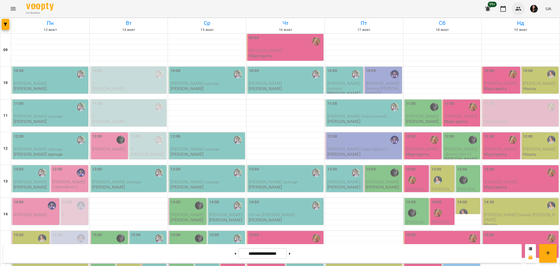
click at [520, 8] on icon "button" at bounding box center [518, 8] width 7 height 7
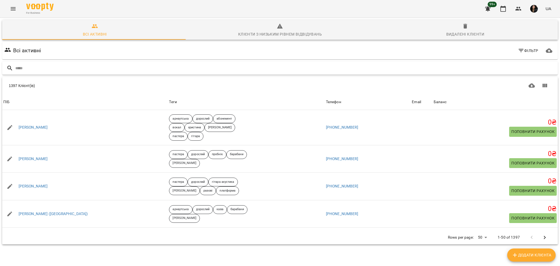
click at [183, 68] on input "text" at bounding box center [285, 68] width 540 height 9
type input "****"
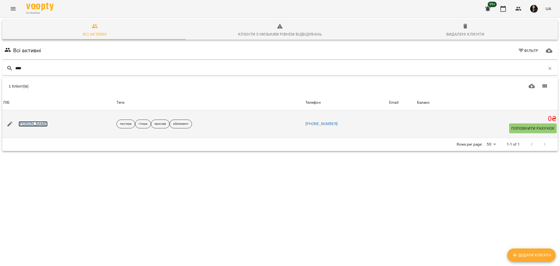
click at [31, 124] on link "[PERSON_NAME]" at bounding box center [33, 123] width 29 height 5
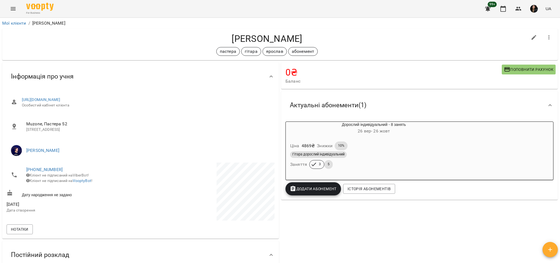
scroll to position [219, 0]
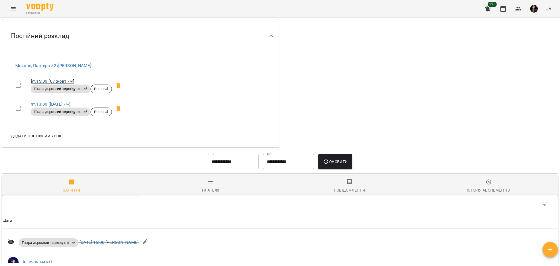
click at [53, 81] on link "вт , 15:00 (07 жовт - ∞)" at bounding box center [53, 80] width 44 height 5
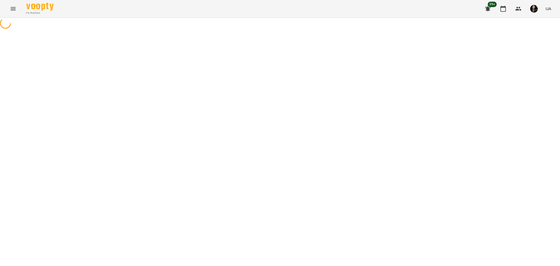
select select "*"
select select "**********"
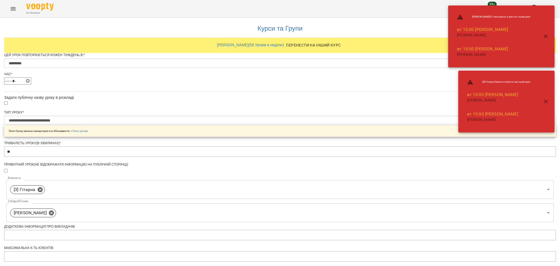
scroll to position [167, 0]
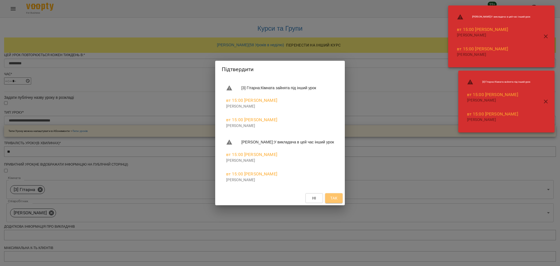
click at [329, 193] on button "Так" at bounding box center [333, 198] width 17 height 10
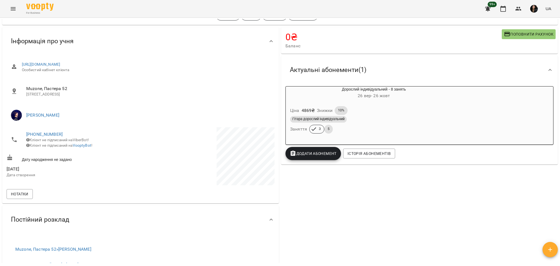
scroll to position [219, 0]
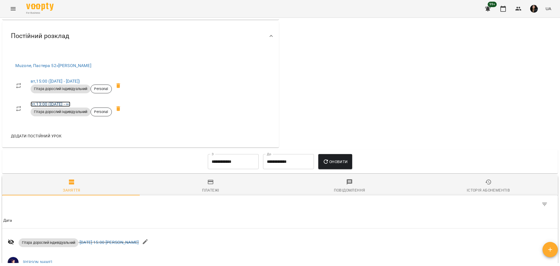
click at [60, 102] on link "пт , 13:00 (10 жовт - ∞)" at bounding box center [51, 103] width 40 height 5
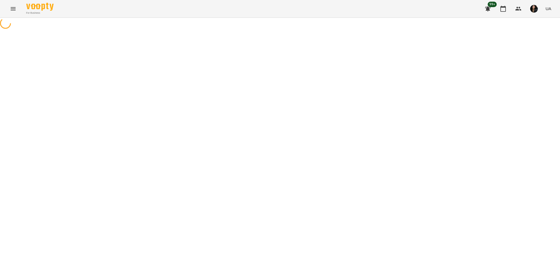
select select "*"
select select "**********"
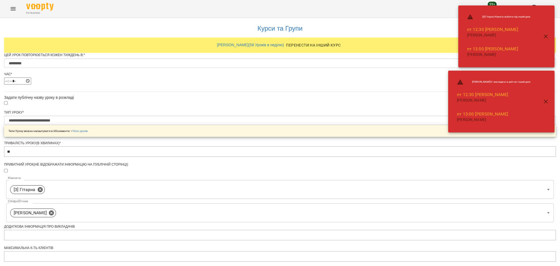
scroll to position [186, 0]
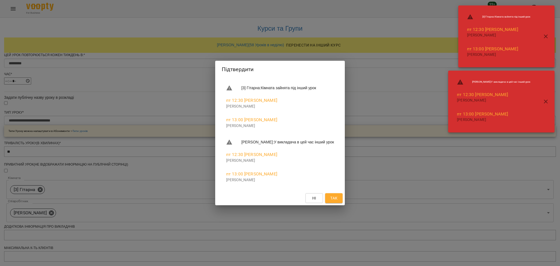
click at [335, 199] on span "Так" at bounding box center [333, 198] width 7 height 7
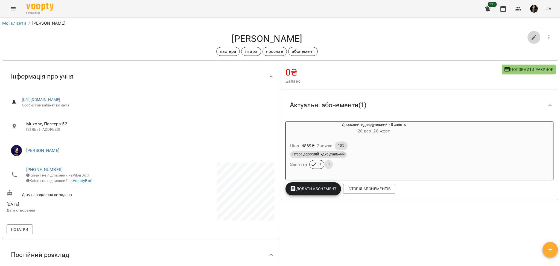
click at [530, 40] on icon "button" at bounding box center [533, 37] width 7 height 7
select select "**"
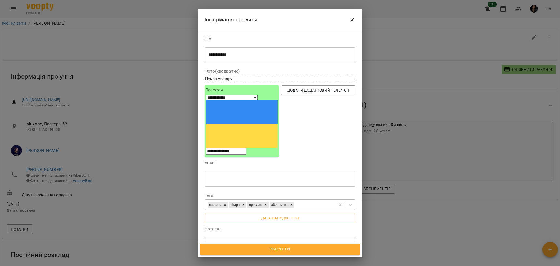
click at [315, 200] on div "пастера гітара ярослав абонемент" at bounding box center [270, 204] width 130 height 9
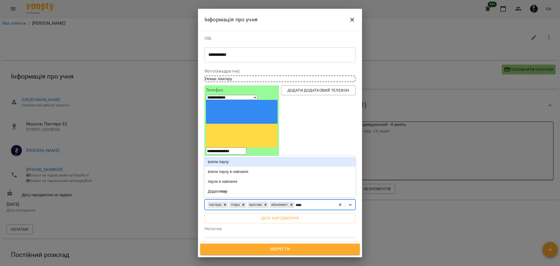
type input "*****"
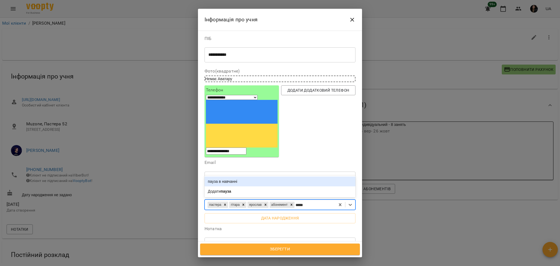
click at [299, 176] on div "пауза в навчанні" at bounding box center [279, 181] width 151 height 10
click at [290, 248] on span "Зберегти" at bounding box center [280, 248] width 148 height 7
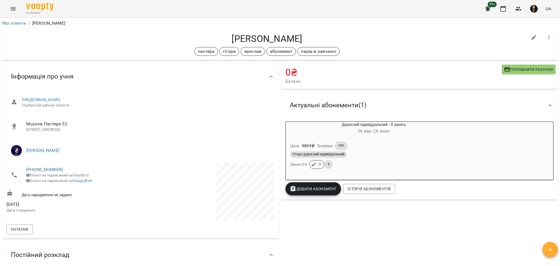
click at [14, 11] on button "Menu" at bounding box center [13, 8] width 13 height 13
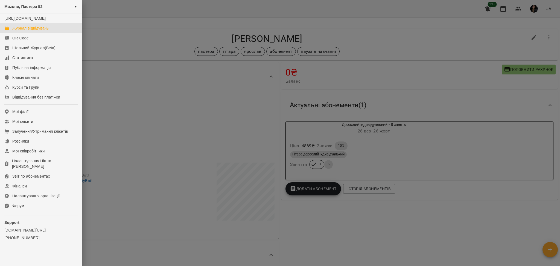
click at [24, 31] on div "Журнал відвідувань" at bounding box center [30, 27] width 36 height 5
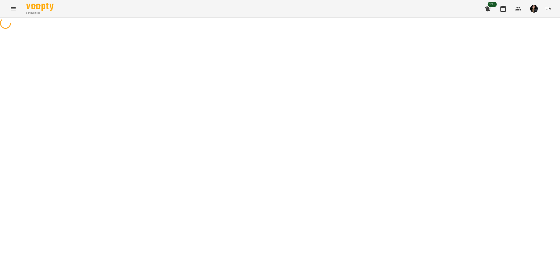
click at [3, 19] on icon at bounding box center [6, 24] width 16 height 16
click at [5, 27] on button "button" at bounding box center [6, 24] width 8 height 11
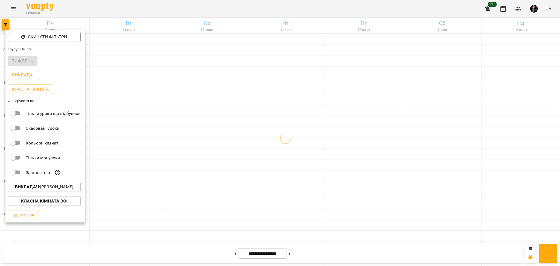
click at [72, 189] on span "Викладач : [PERSON_NAME]" at bounding box center [44, 186] width 64 height 7
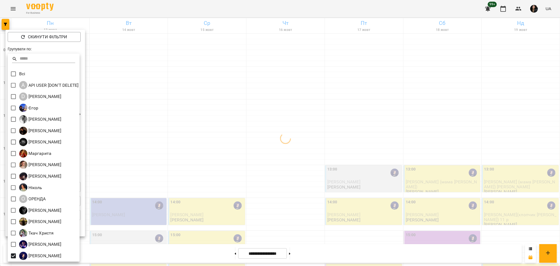
click at [160, 204] on div at bounding box center [280, 133] width 560 height 266
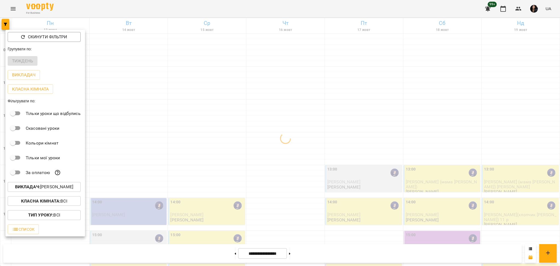
click at [206, 163] on div at bounding box center [280, 133] width 560 height 266
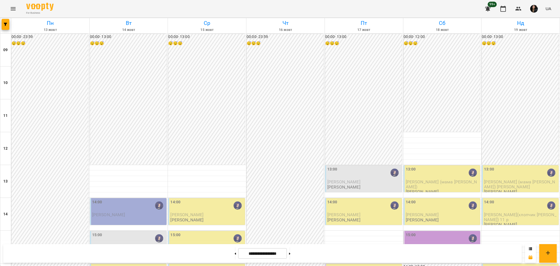
scroll to position [182, 0]
click at [129, 245] on p "[PERSON_NAME]" at bounding box center [129, 247] width 74 height 5
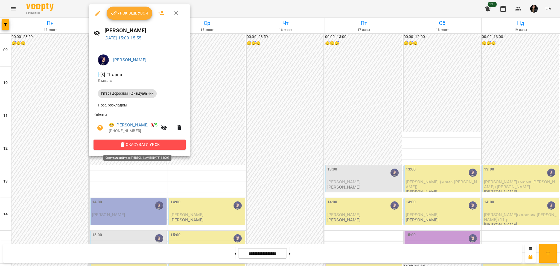
click at [159, 146] on span "Скасувати Урок" at bounding box center [139, 144] width 83 height 7
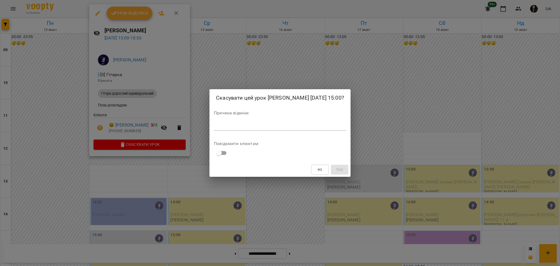
click at [265, 126] on textarea at bounding box center [280, 125] width 132 height 5
type textarea "***"
click at [333, 172] on button "Так" at bounding box center [339, 169] width 17 height 10
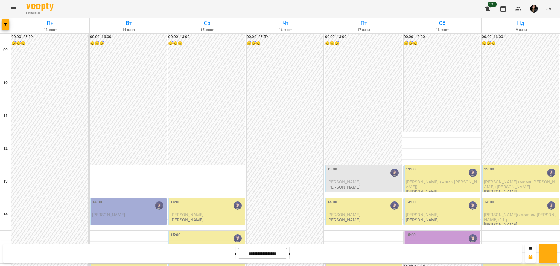
click at [290, 253] on icon at bounding box center [289, 253] width 1 height 2
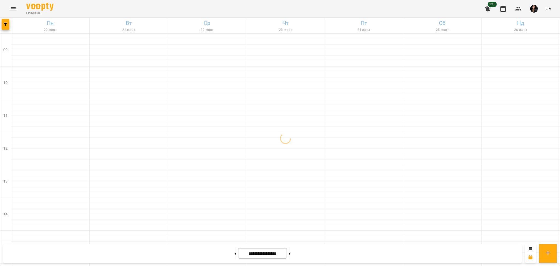
click at [228, 259] on div "**********" at bounding box center [262, 253] width 518 height 19
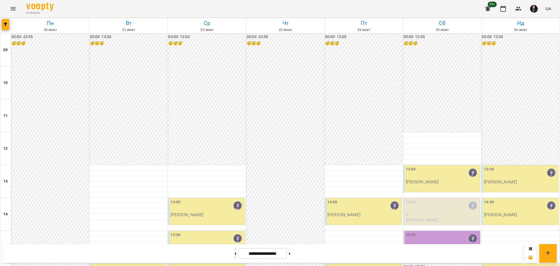
drag, startPoint x: 228, startPoint y: 256, endPoint x: 236, endPoint y: 261, distance: 8.3
click at [234, 256] on button at bounding box center [234, 253] width 1 height 12
type input "**********"
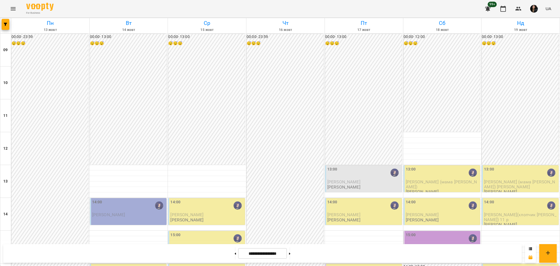
scroll to position [109, 0]
click at [349, 166] on div "13:00" at bounding box center [364, 172] width 74 height 13
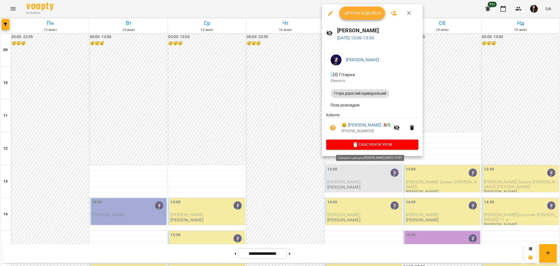
click at [356, 144] on span "Скасувати Урок" at bounding box center [371, 144] width 83 height 7
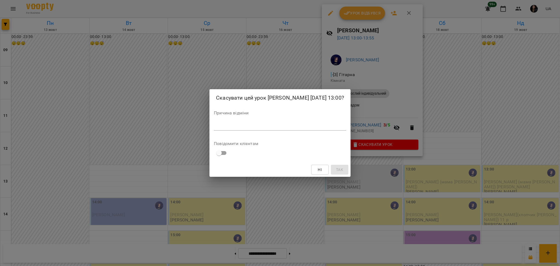
click at [317, 128] on div "*" at bounding box center [280, 126] width 132 height 9
type textarea "***"
click at [343, 172] on button "Так" at bounding box center [339, 169] width 17 height 10
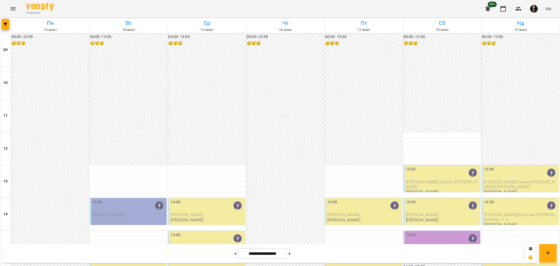
click at [315, 138] on div "00:00 - 23:59 😴😴😴" at bounding box center [284, 247] width 77 height 426
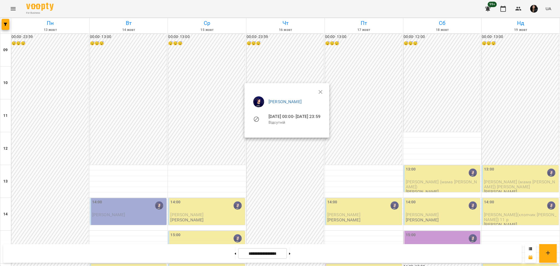
click at [46, 58] on div at bounding box center [280, 133] width 560 height 266
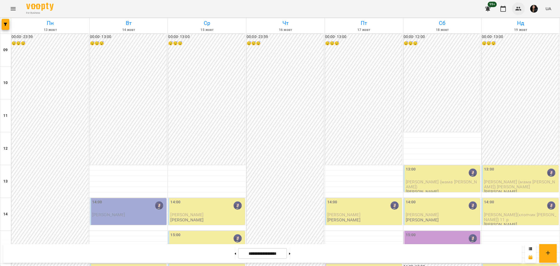
click at [517, 11] on icon "button" at bounding box center [518, 8] width 7 height 7
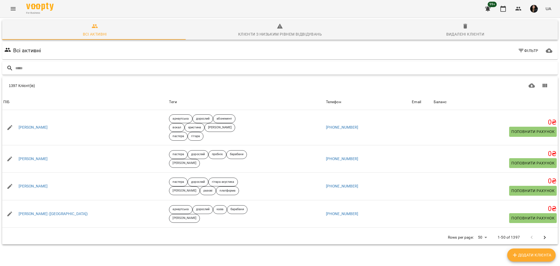
click at [134, 72] on input "text" at bounding box center [285, 68] width 540 height 9
type input "*******"
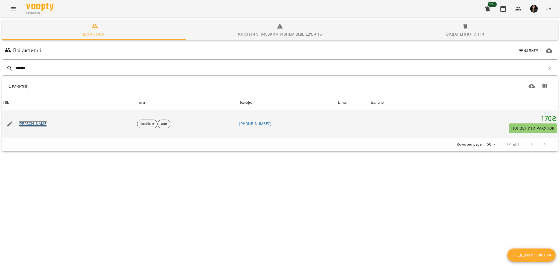
click at [24, 124] on link "[PERSON_NAME]" at bounding box center [33, 123] width 29 height 5
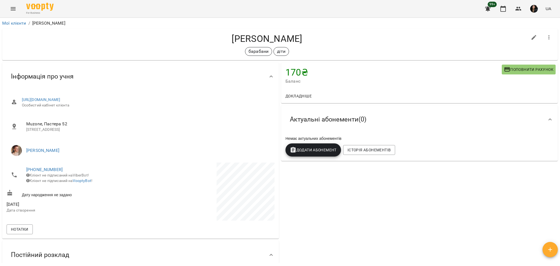
drag, startPoint x: 7, startPoint y: 4, endPoint x: 9, endPoint y: 10, distance: 5.9
click at [7, 4] on div "For Business 99+ UA" at bounding box center [280, 8] width 560 height 17
click at [7, 5] on button "Menu" at bounding box center [13, 8] width 13 height 13
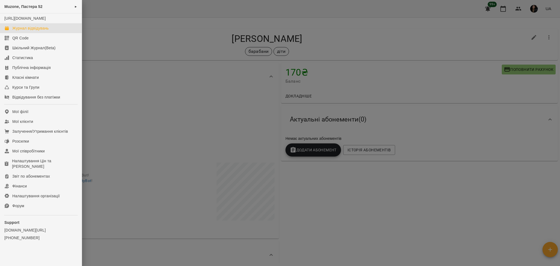
click at [30, 31] on div "Журнал відвідувань" at bounding box center [30, 27] width 36 height 5
